Goal: Task Accomplishment & Management: Manage account settings

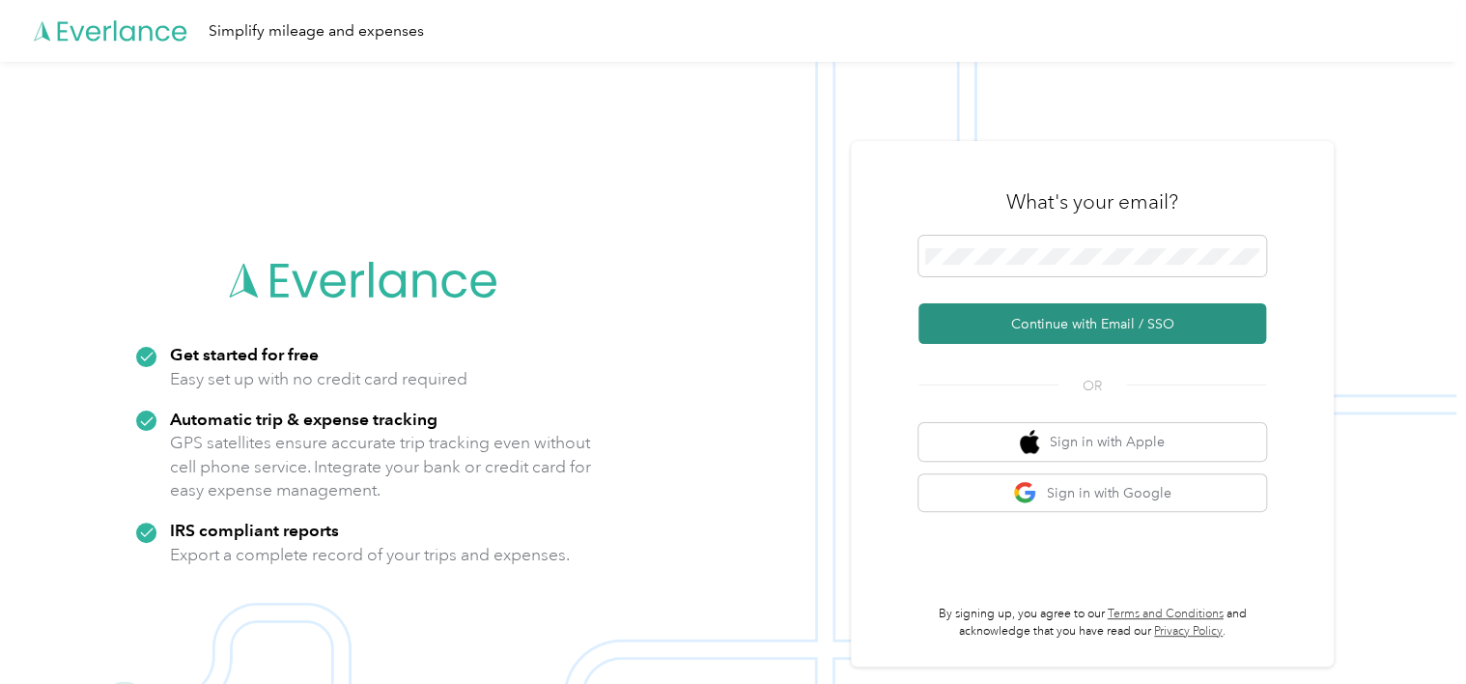
click at [1136, 317] on button "Continue with Email / SSO" at bounding box center [1092, 323] width 348 height 41
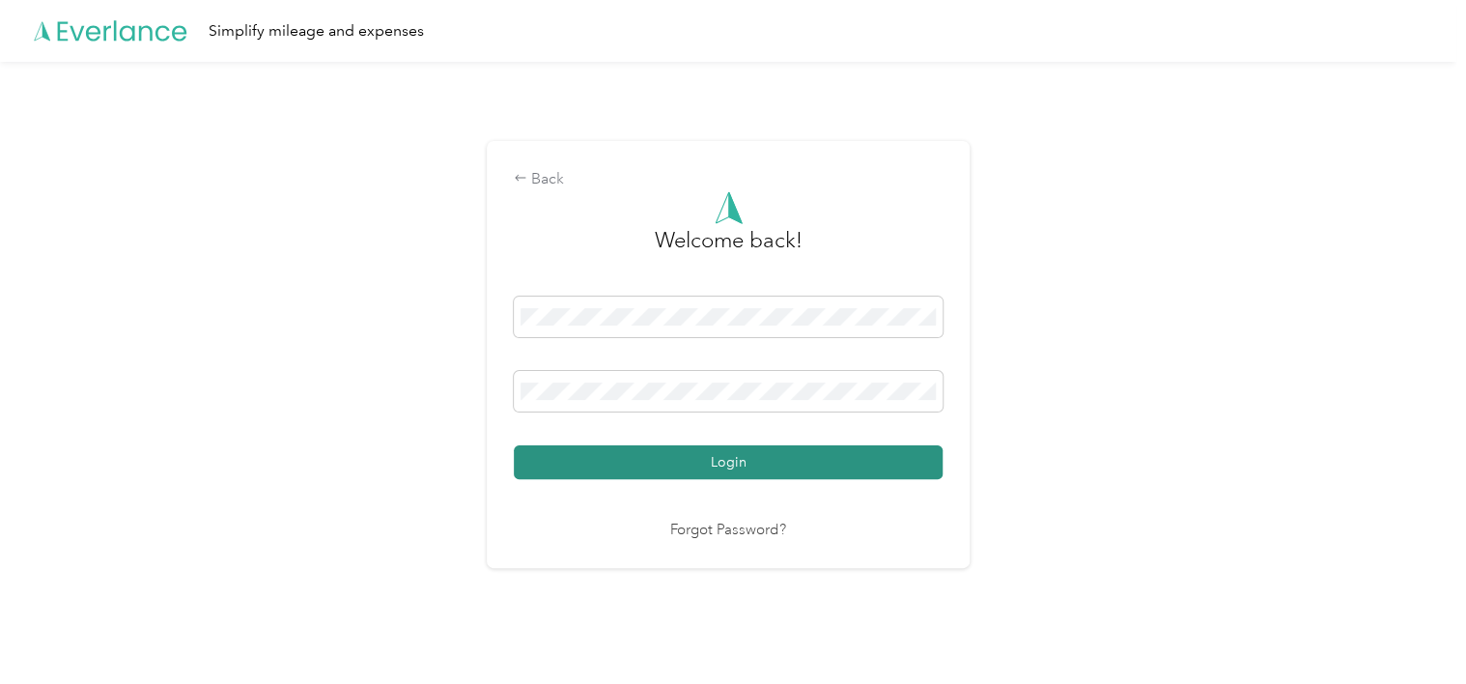
click at [734, 460] on button "Login" at bounding box center [728, 462] width 429 height 34
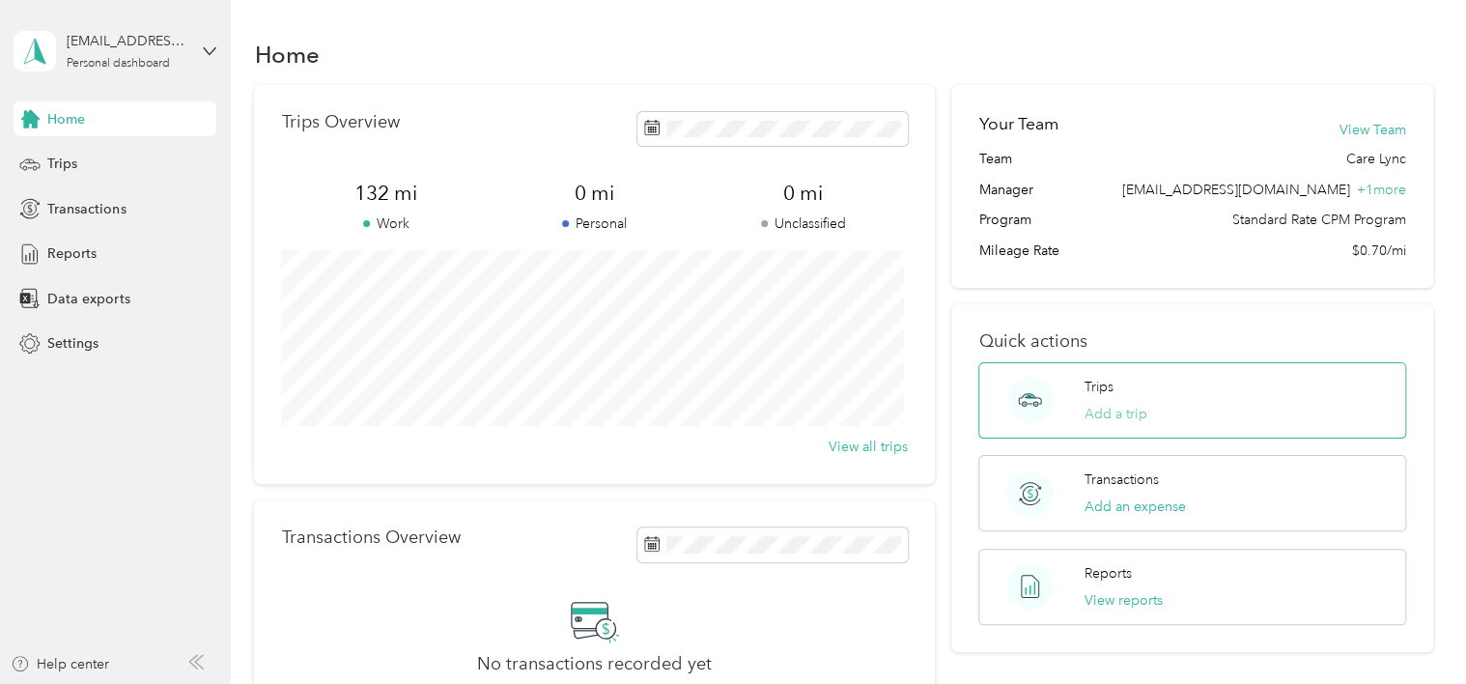
click at [1119, 414] on button "Add a trip" at bounding box center [1115, 414] width 63 height 20
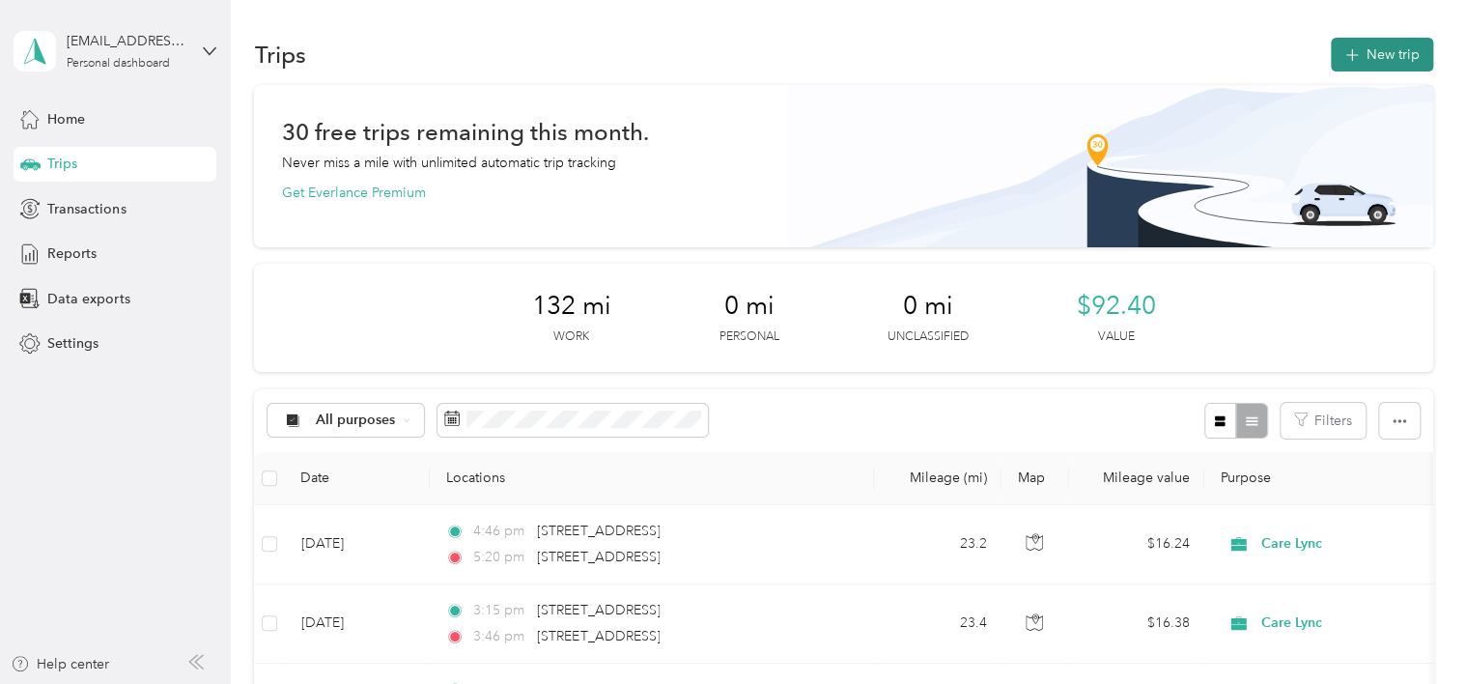
click at [1382, 44] on button "New trip" at bounding box center [1382, 55] width 102 height 34
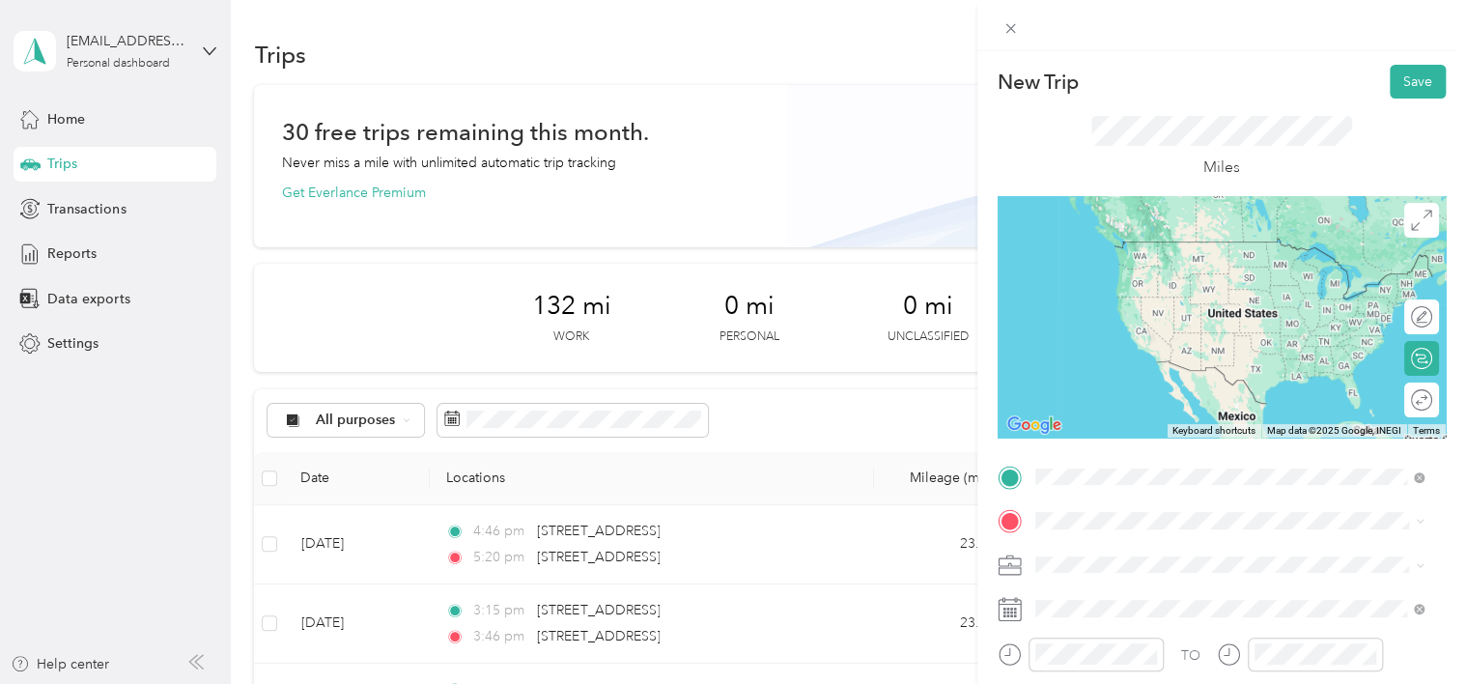
click at [1144, 250] on span "[STREET_ADDRESS][US_STATE]" at bounding box center [1167, 241] width 193 height 17
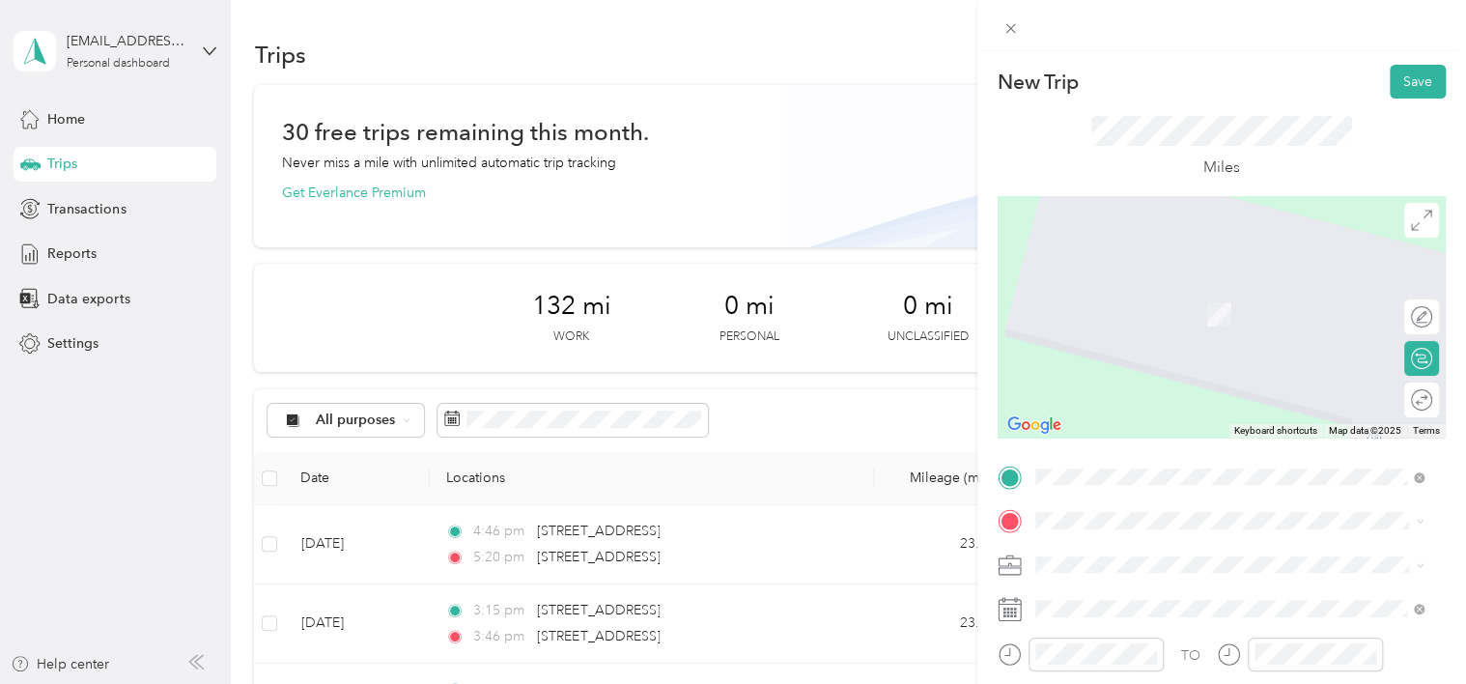
click at [1166, 292] on span "[STREET_ADDRESS][US_STATE]" at bounding box center [1167, 283] width 193 height 17
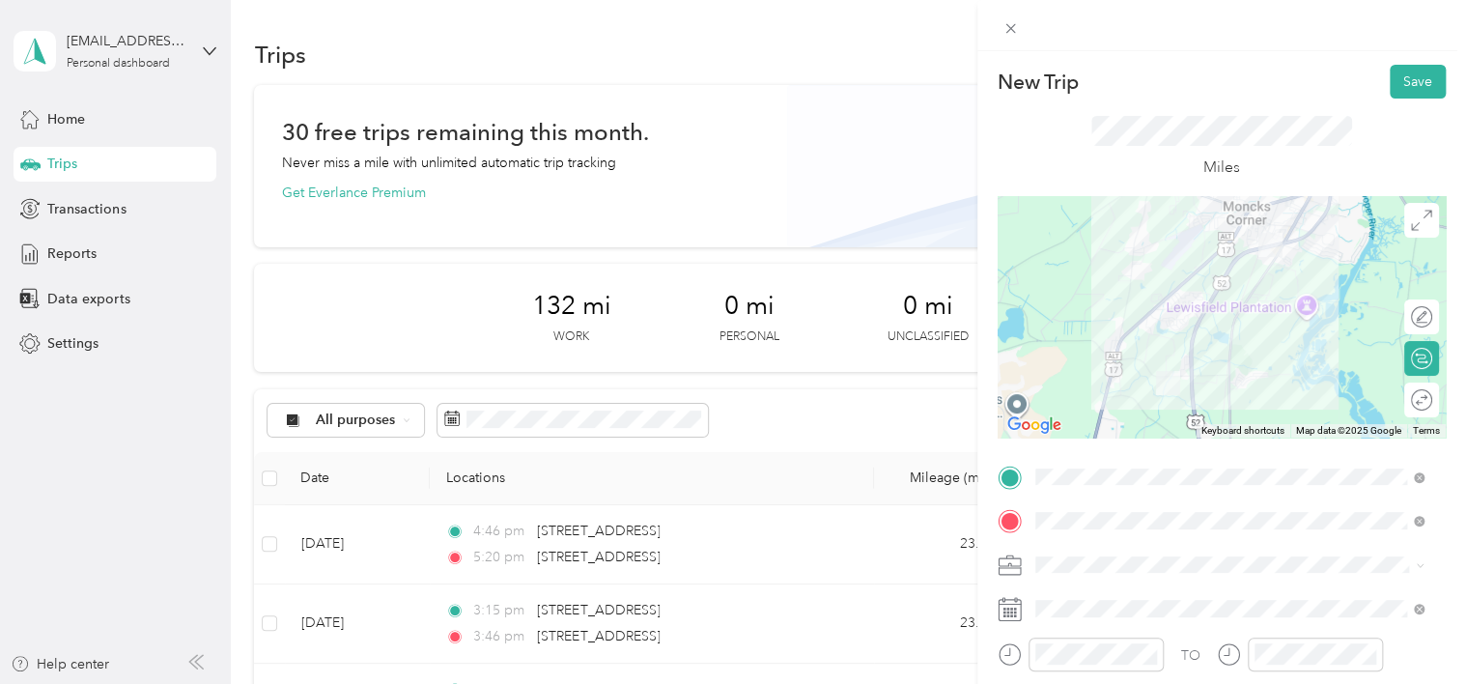
click at [872, 174] on div "New Trip Save This trip cannot be edited because it is either under review, app…" at bounding box center [733, 342] width 1466 height 684
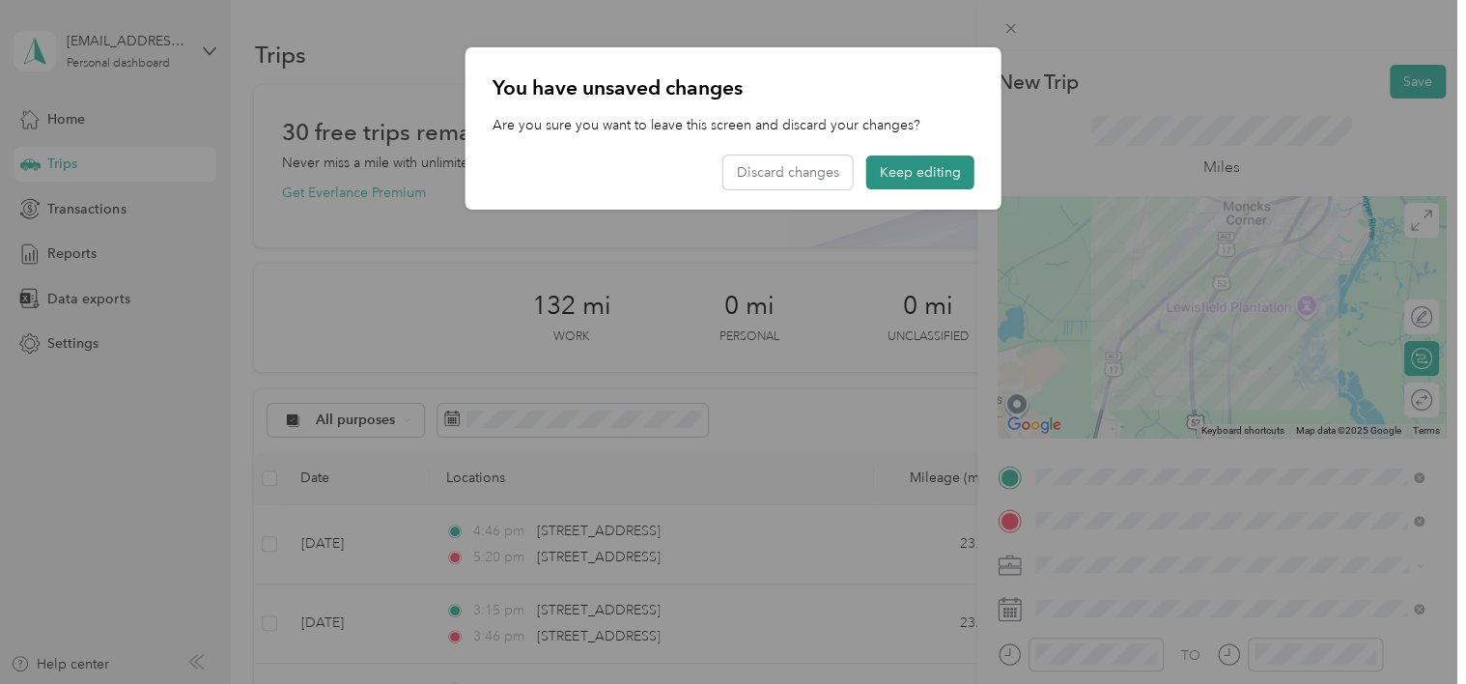
click at [942, 169] on button "Keep editing" at bounding box center [920, 172] width 108 height 34
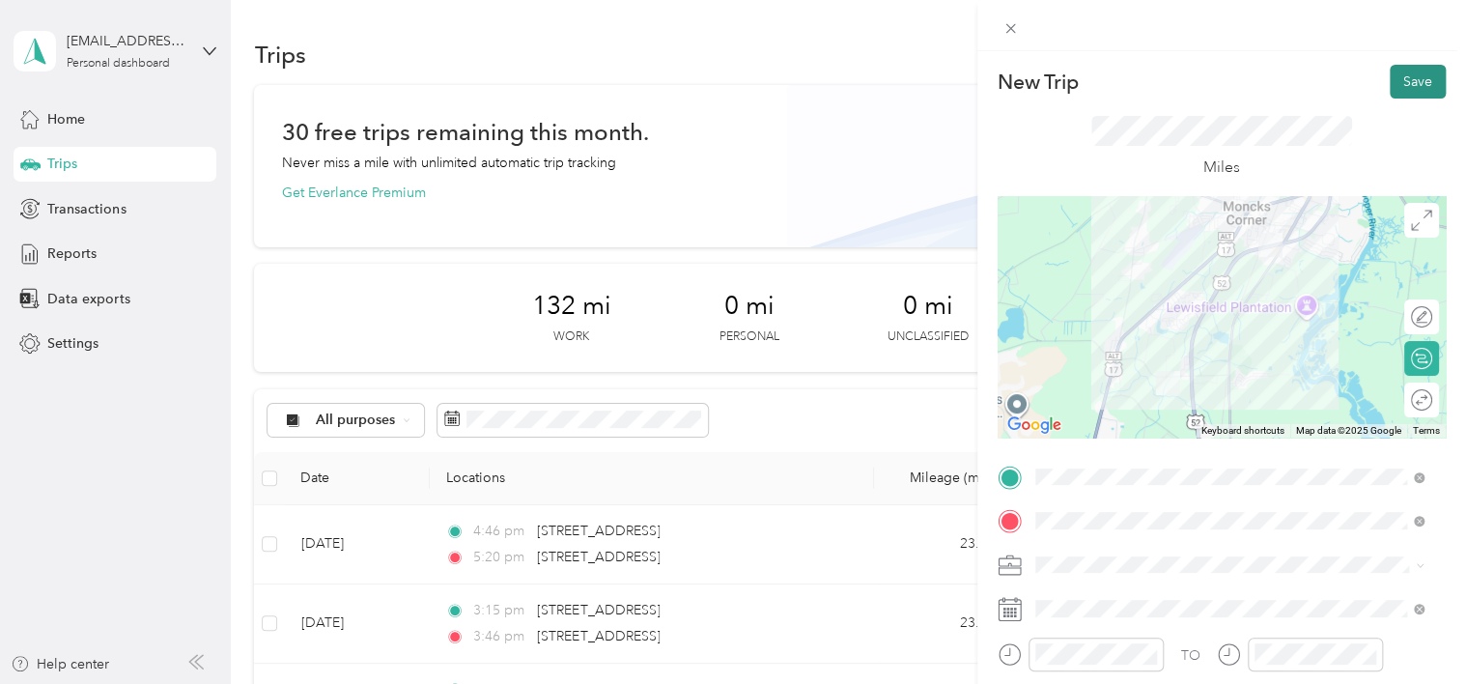
click at [1406, 71] on button "Save" at bounding box center [1417, 82] width 56 height 34
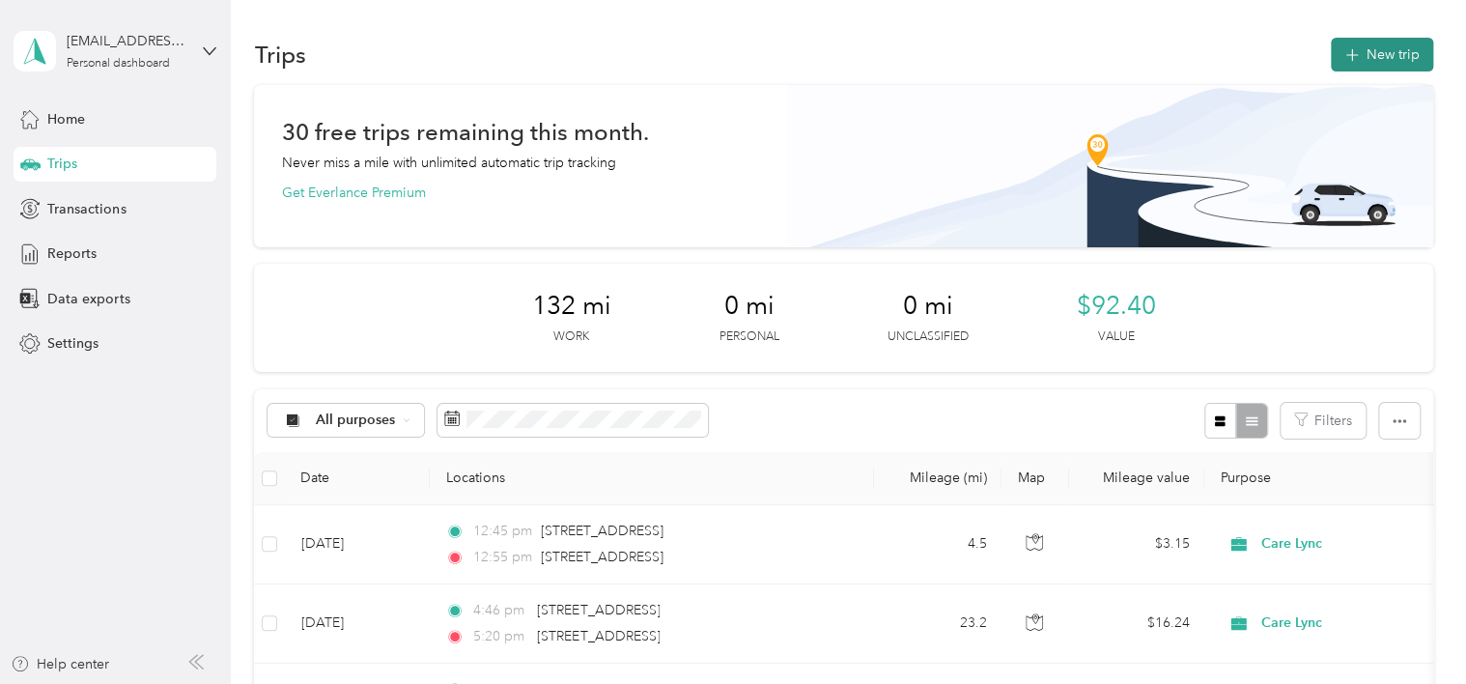
click at [1394, 58] on button "New trip" at bounding box center [1382, 55] width 102 height 34
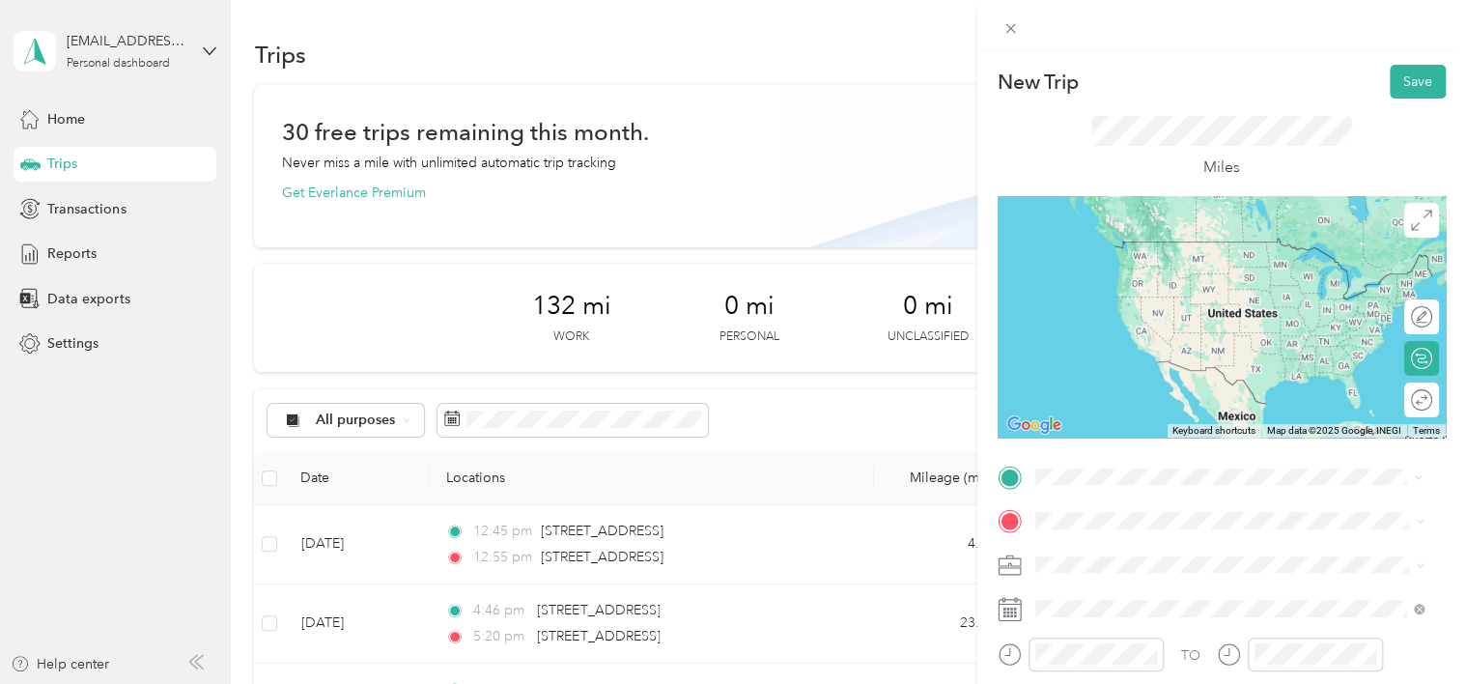
click at [1156, 248] on span "[STREET_ADDRESS][US_STATE]" at bounding box center [1167, 241] width 193 height 17
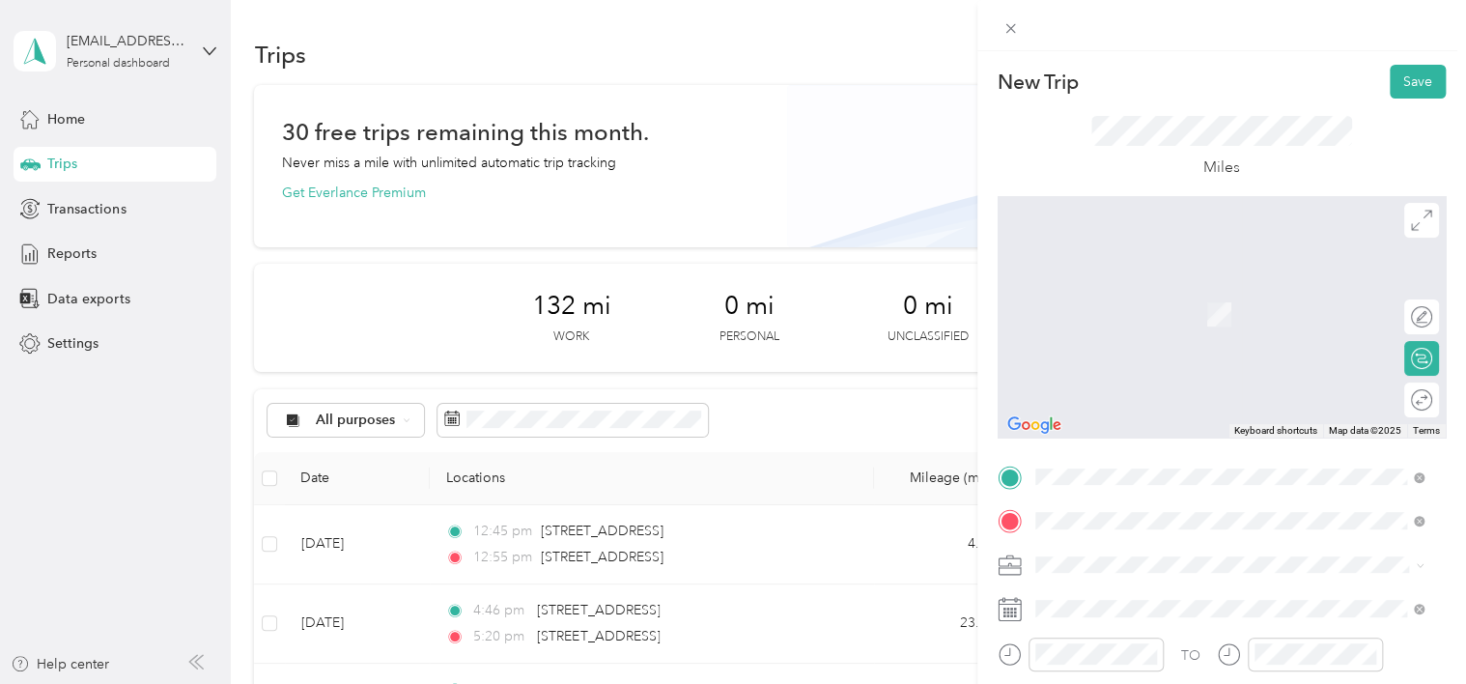
click at [1162, 292] on span "[STREET_ADDRESS][US_STATE]" at bounding box center [1167, 285] width 193 height 17
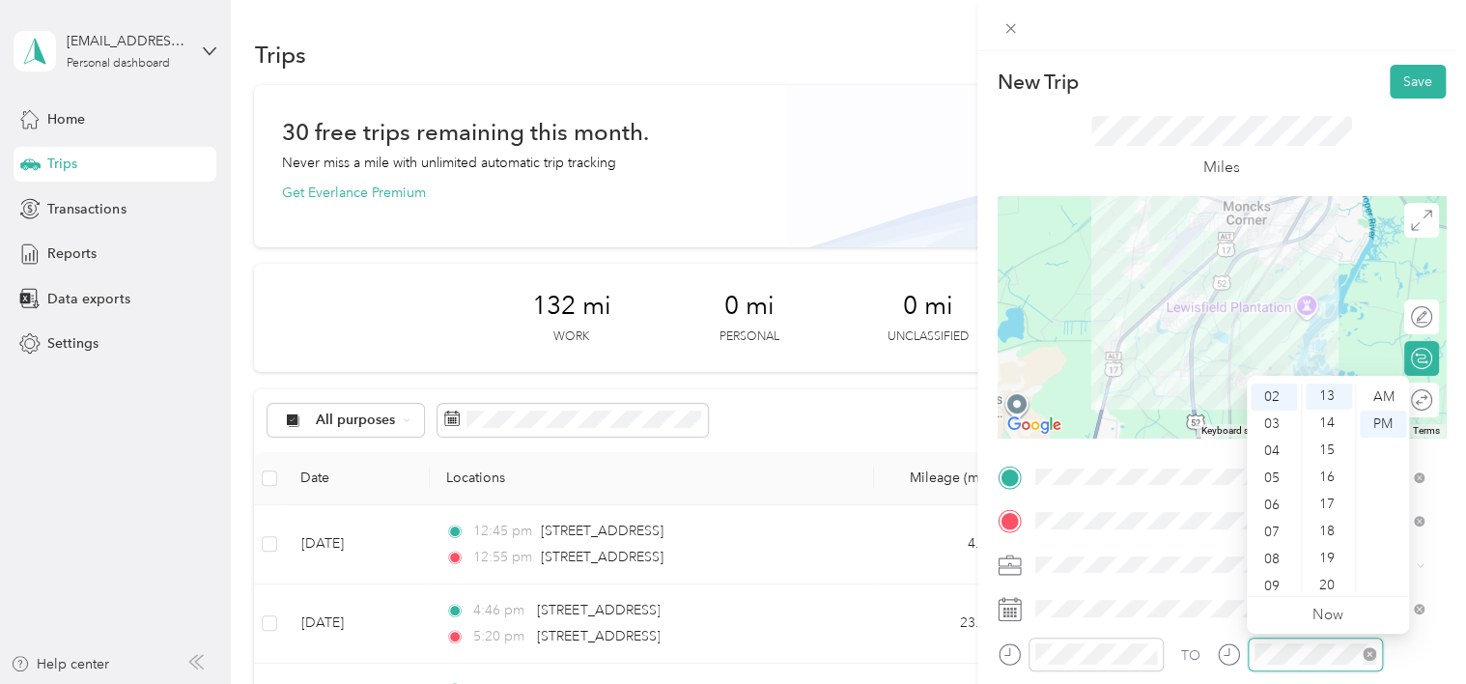
scroll to position [351, 0]
click at [861, 154] on div "New Trip Save This trip cannot be edited because it is either under review, app…" at bounding box center [733, 342] width 1466 height 684
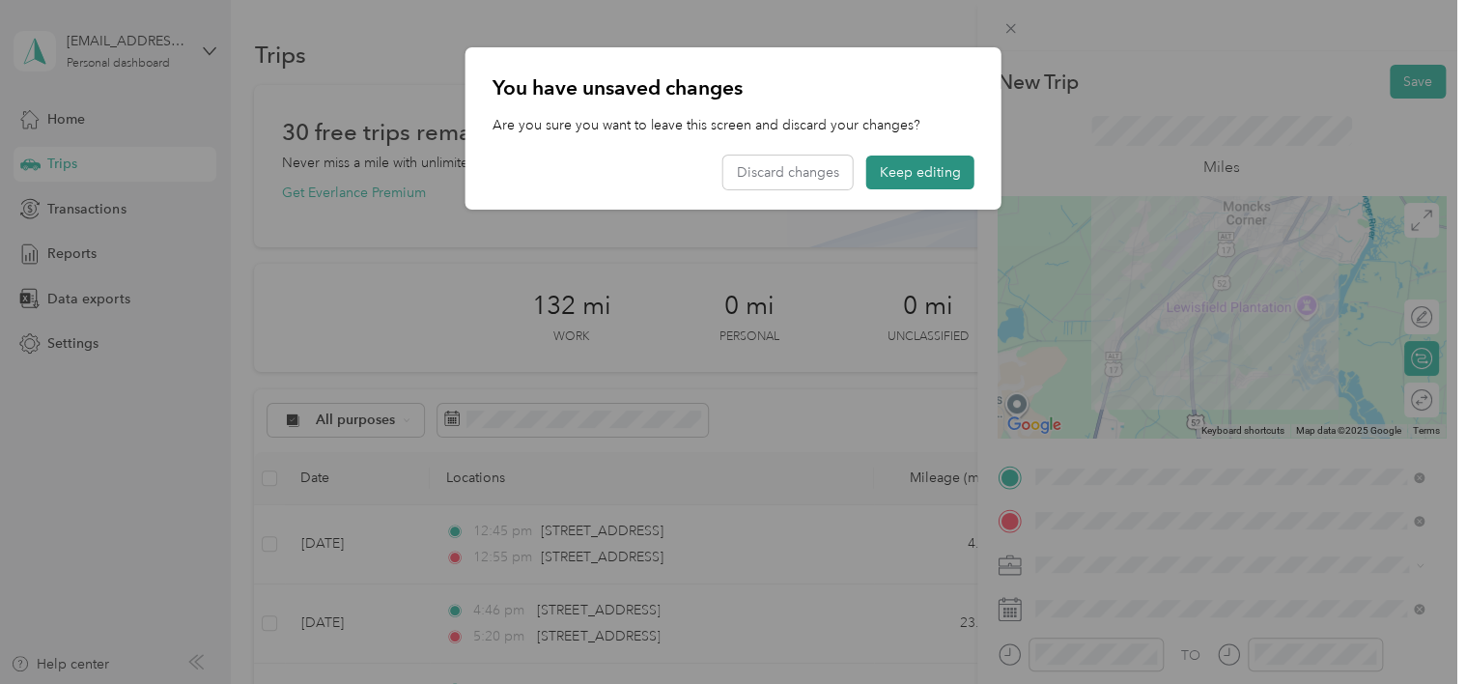
click at [933, 165] on button "Keep editing" at bounding box center [920, 172] width 108 height 34
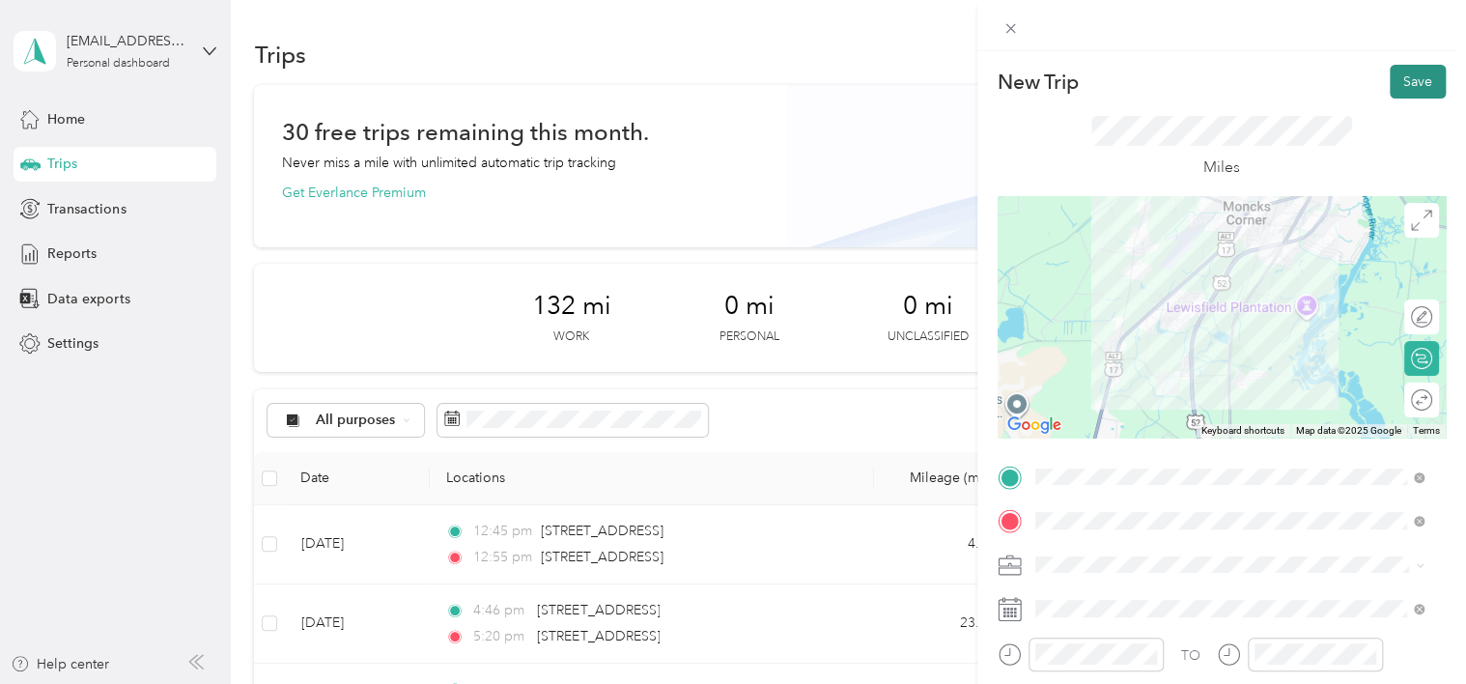
click at [1399, 72] on button "Save" at bounding box center [1417, 82] width 56 height 34
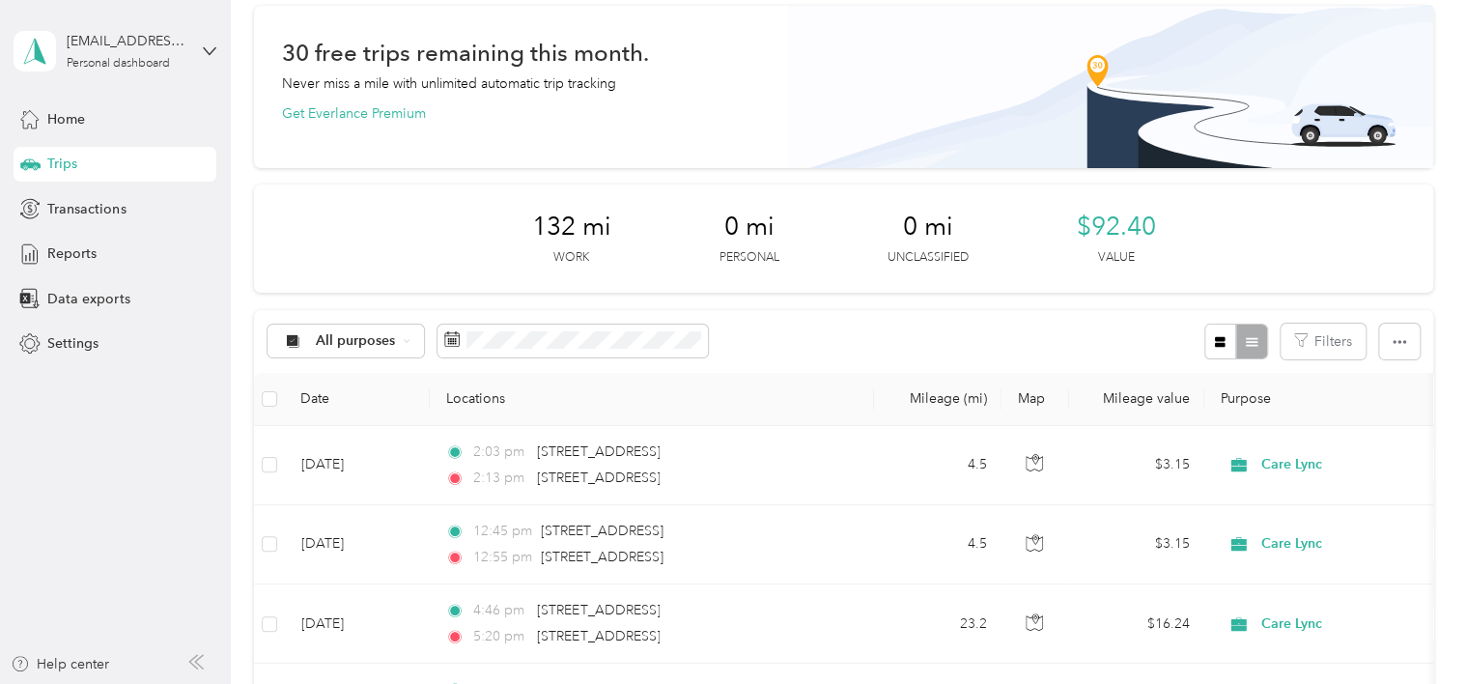
scroll to position [0, 0]
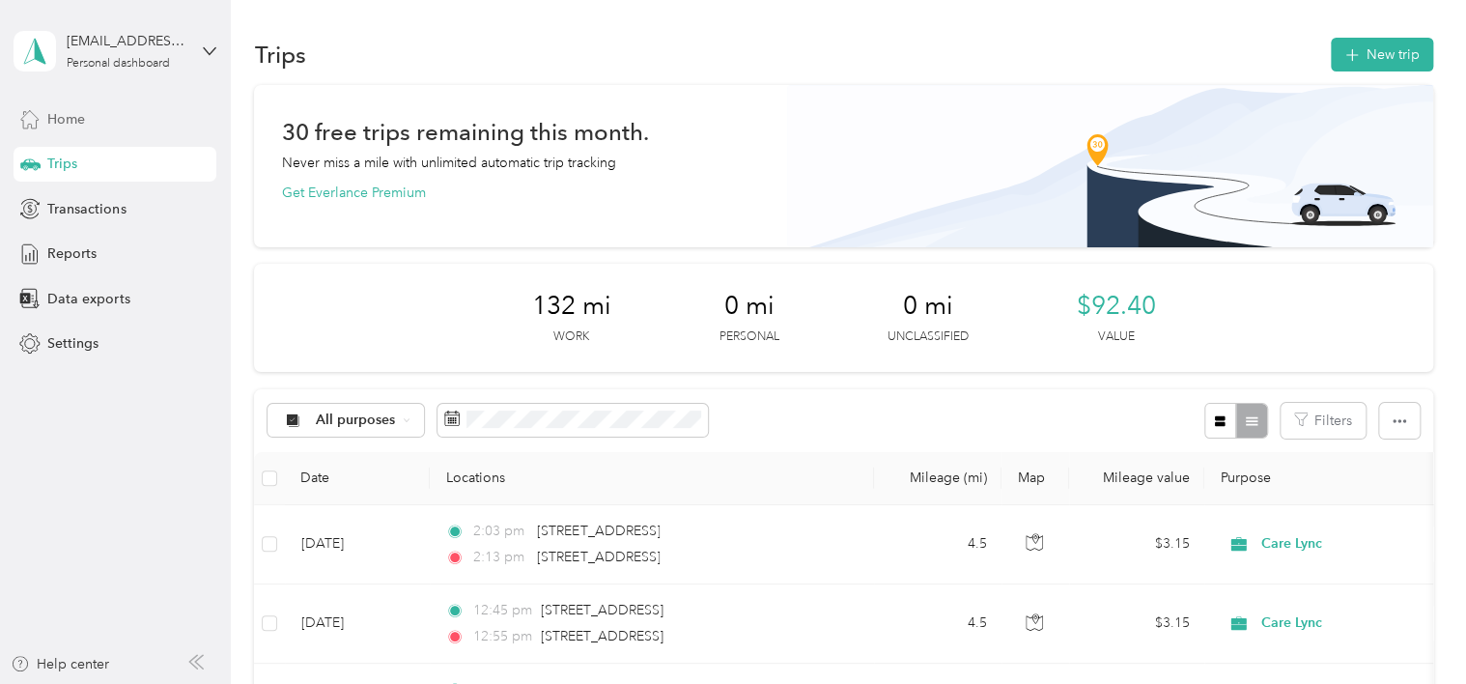
click at [68, 116] on span "Home" at bounding box center [66, 119] width 38 height 20
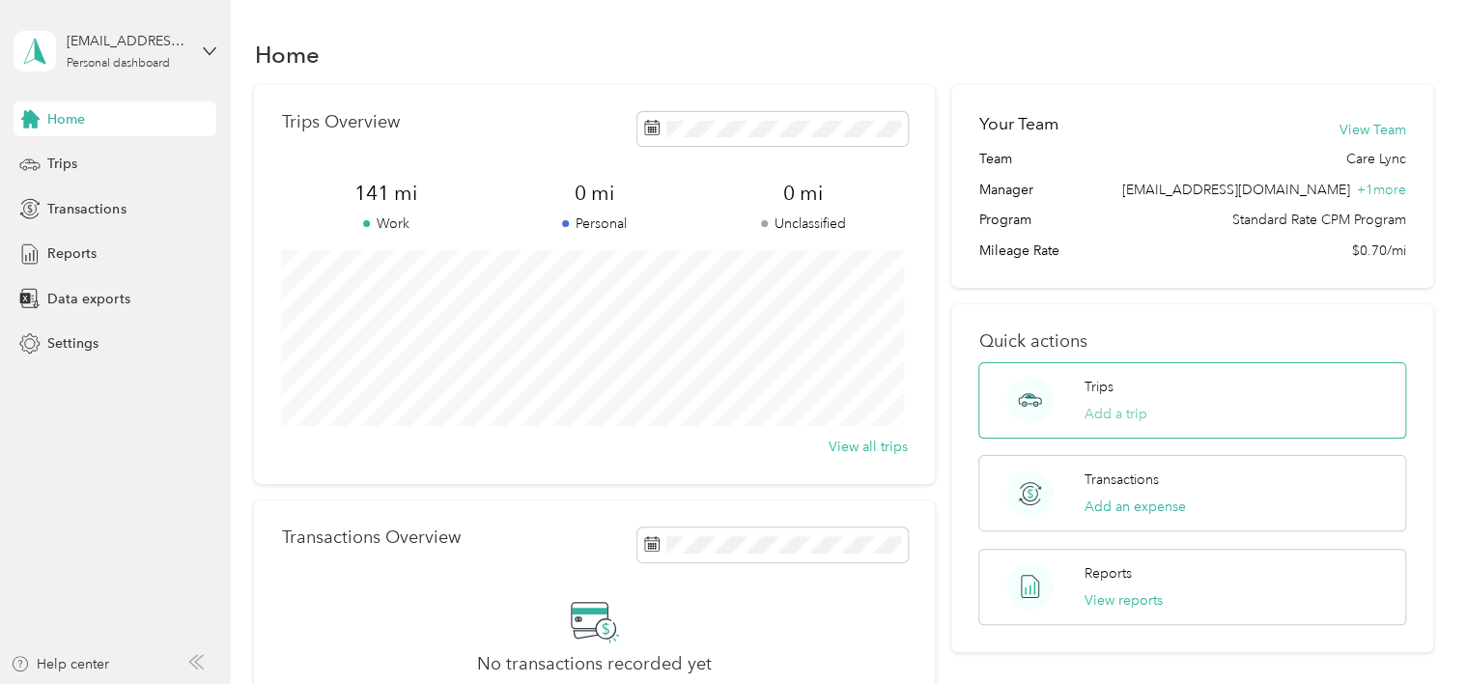
click at [1120, 409] on button "Add a trip" at bounding box center [1115, 414] width 63 height 20
